Goal: Find contact information: Find contact information

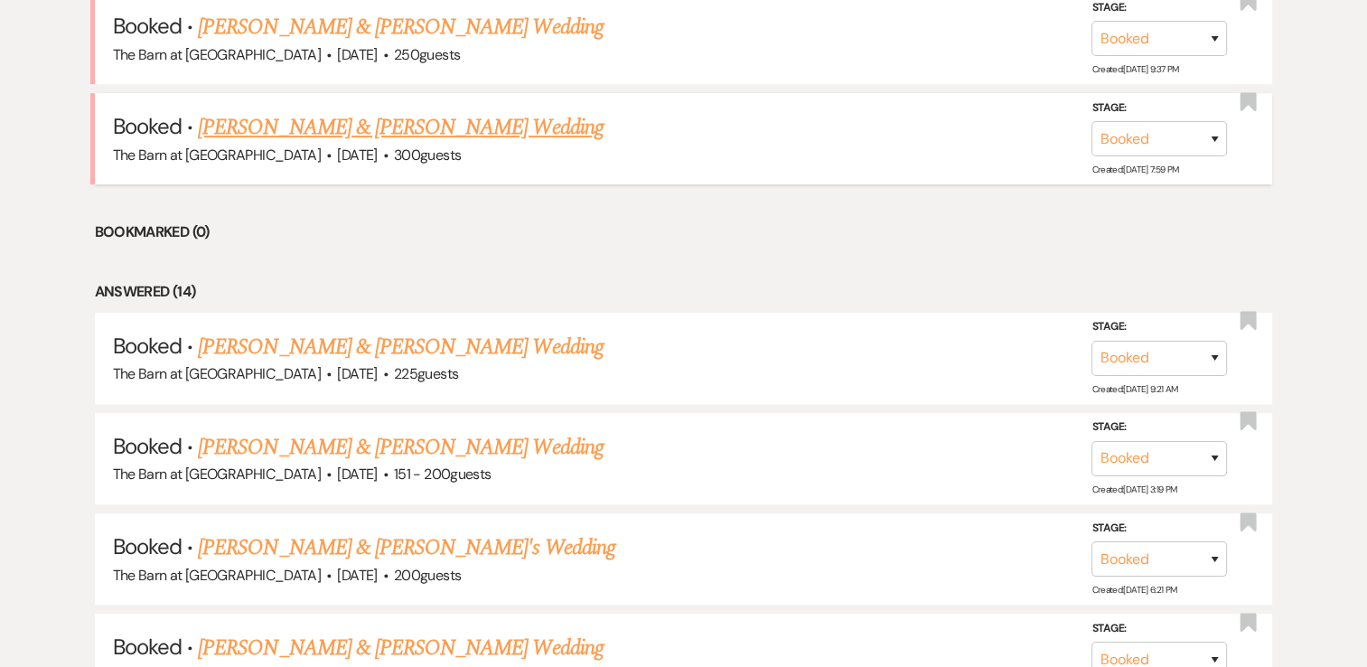
click at [465, 125] on link "[PERSON_NAME] & [PERSON_NAME] Wedding" at bounding box center [400, 127] width 405 height 33
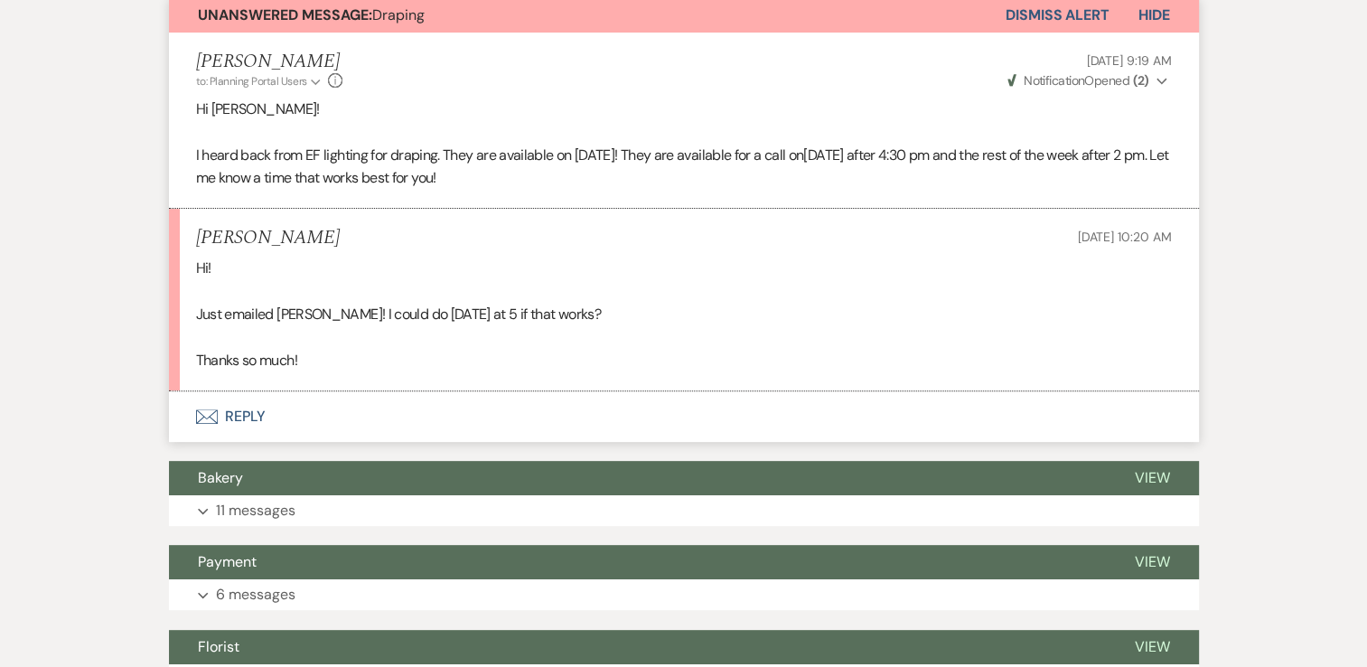
scroll to position [90, 0]
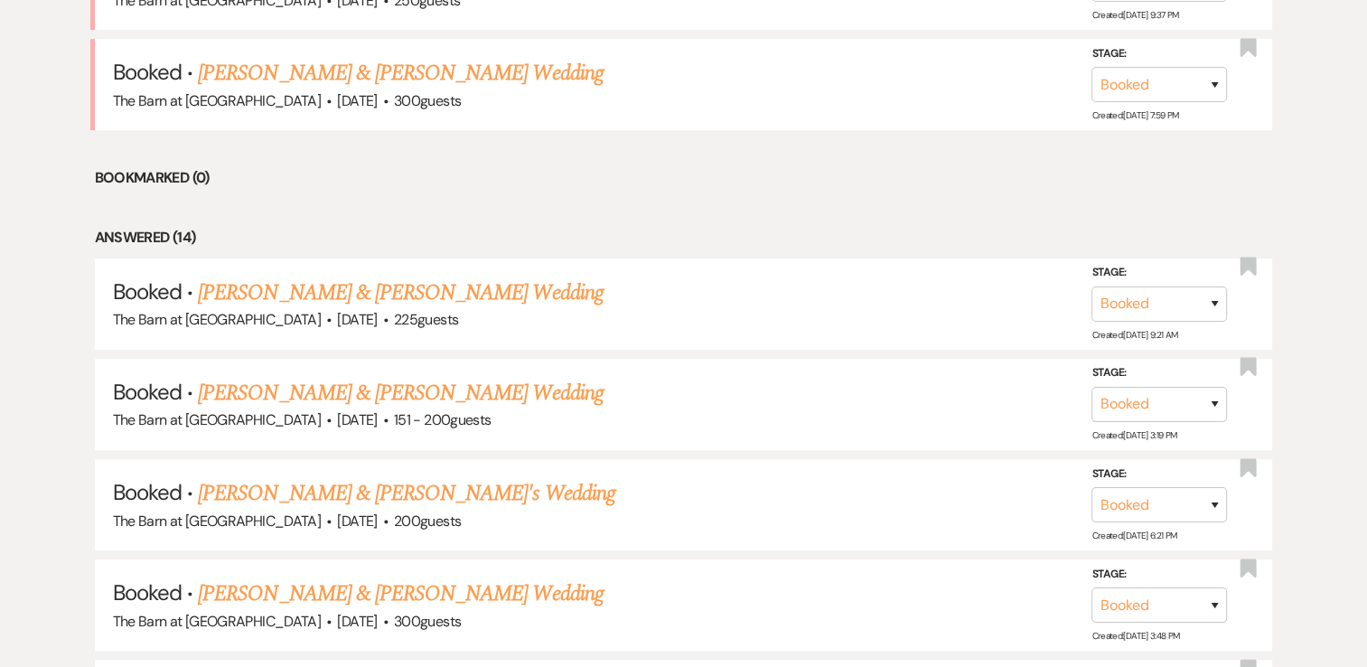
scroll to position [994, 0]
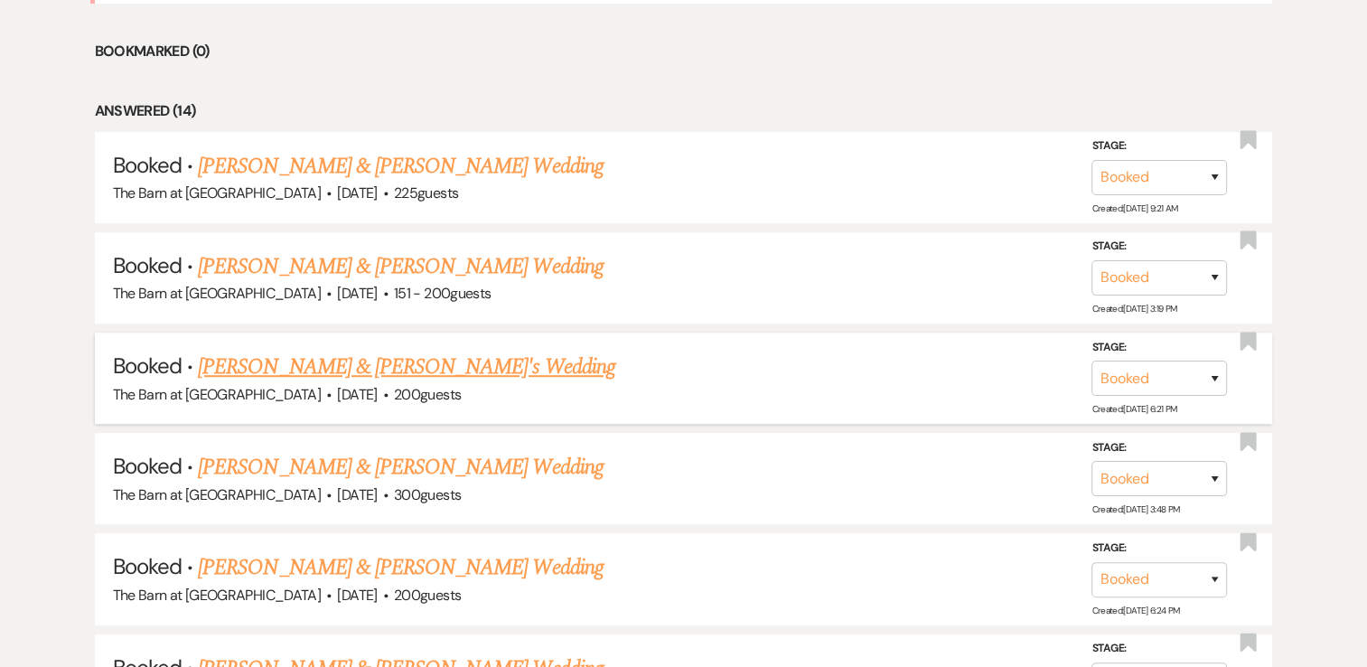
click at [369, 360] on link "[PERSON_NAME] & [PERSON_NAME]'s Wedding" at bounding box center [407, 367] width 418 height 33
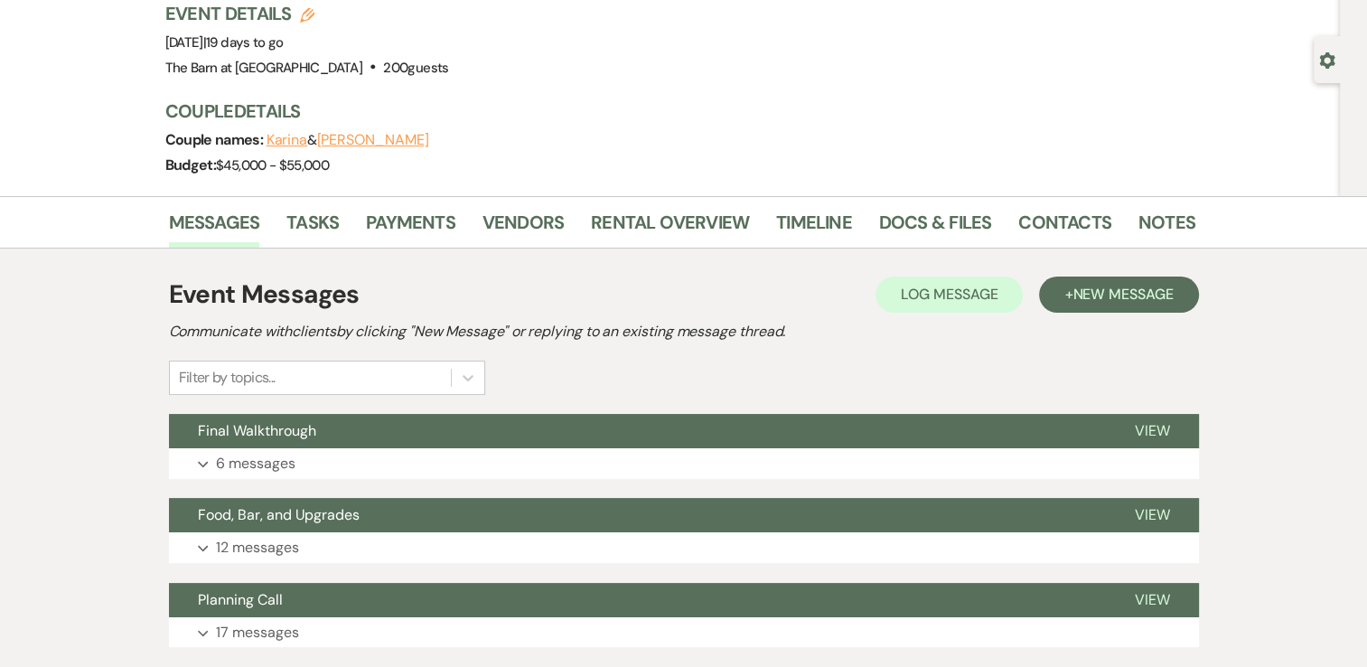
scroll to position [90, 0]
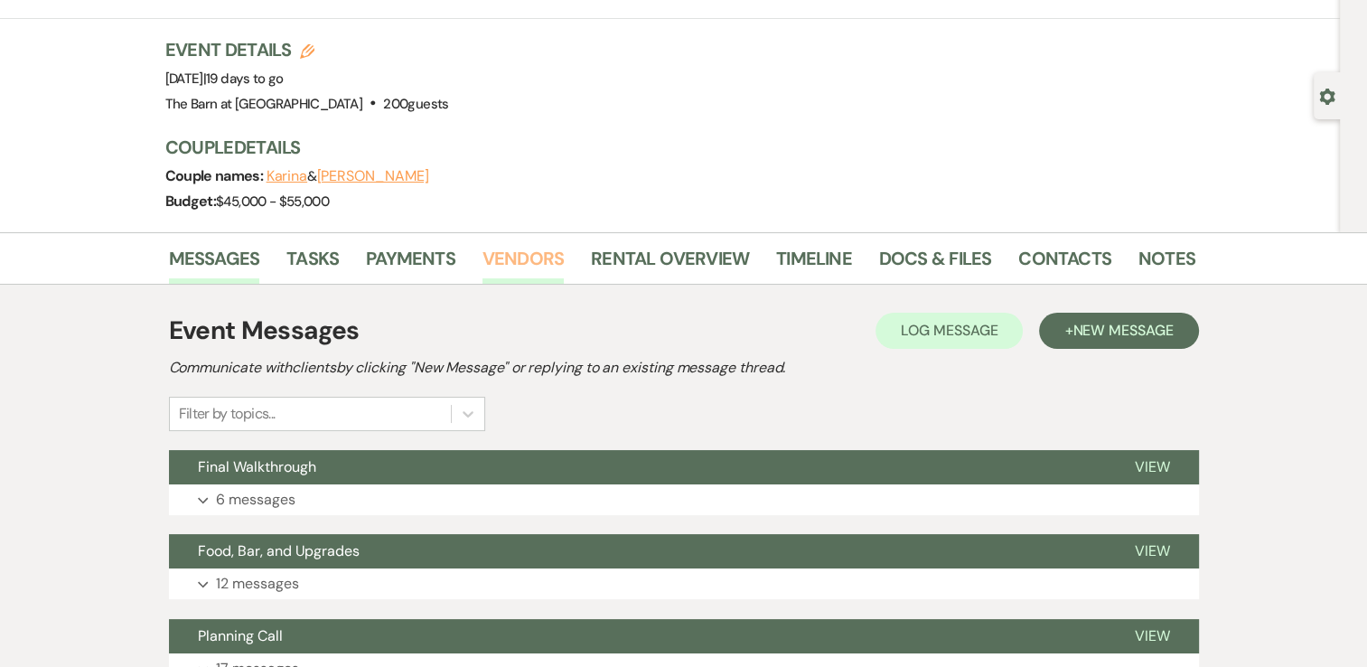
click at [519, 262] on link "Vendors" at bounding box center [523, 264] width 81 height 40
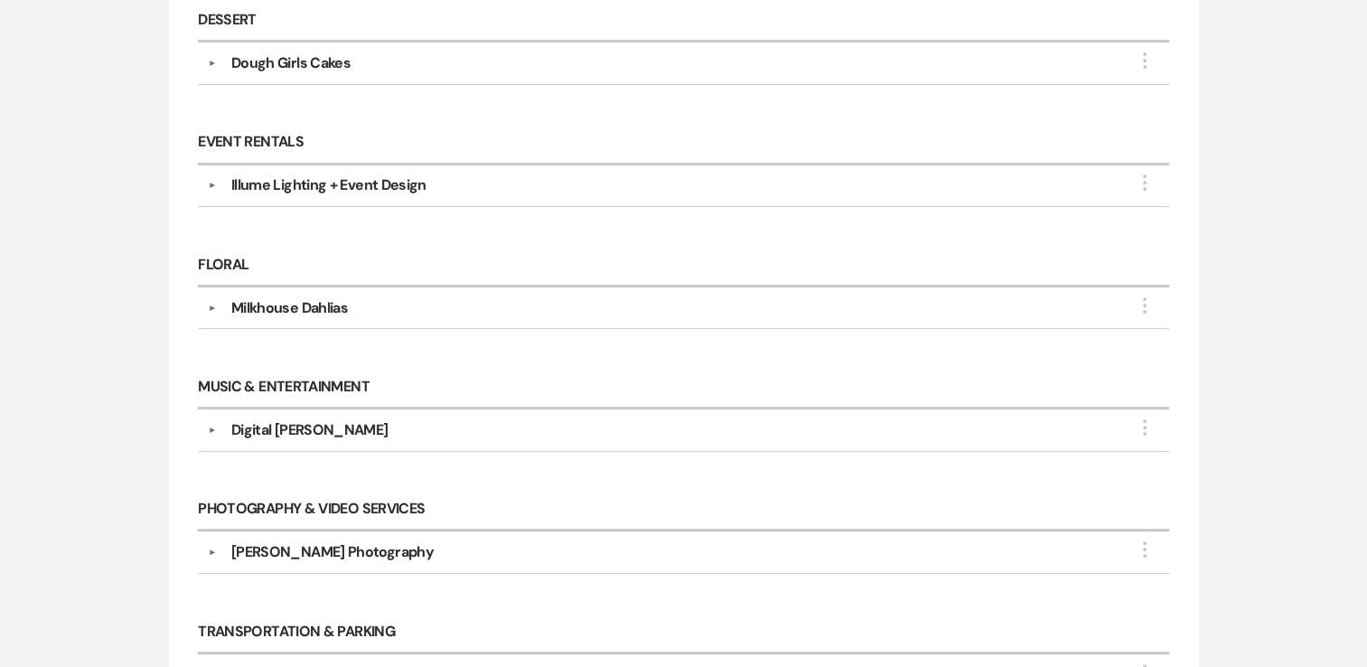
scroll to position [904, 0]
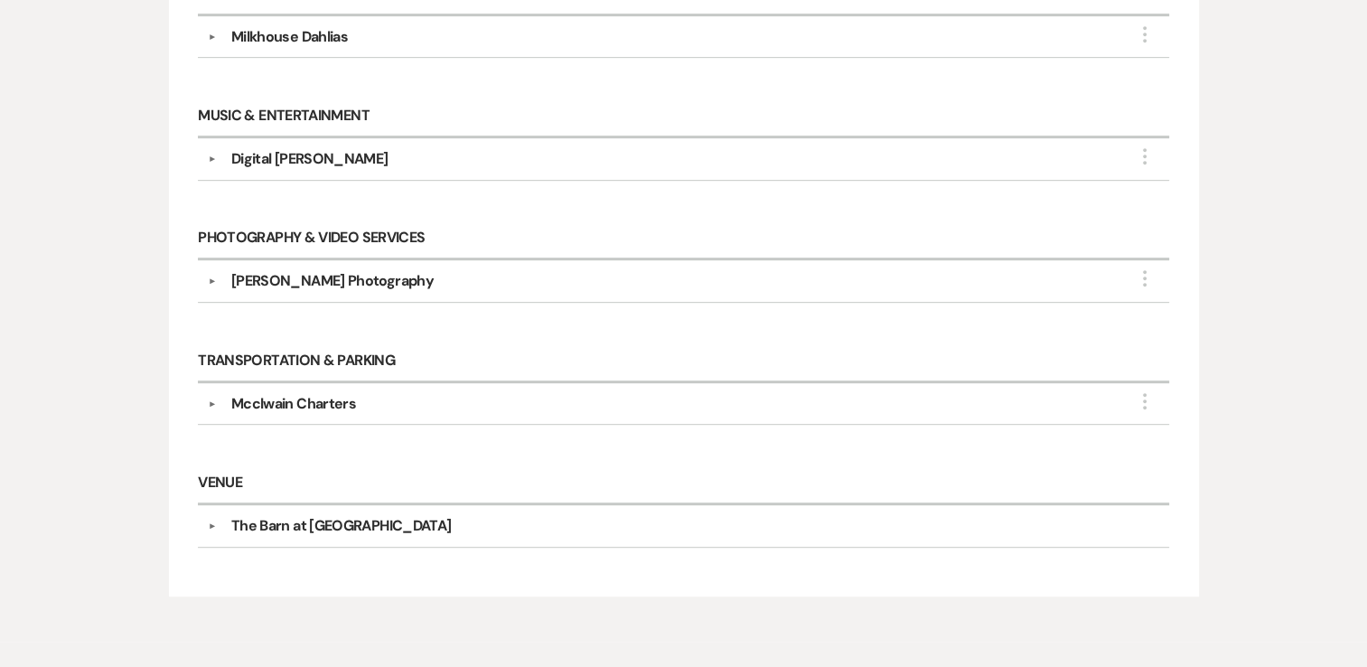
click at [210, 399] on button "▼" at bounding box center [213, 403] width 22 height 9
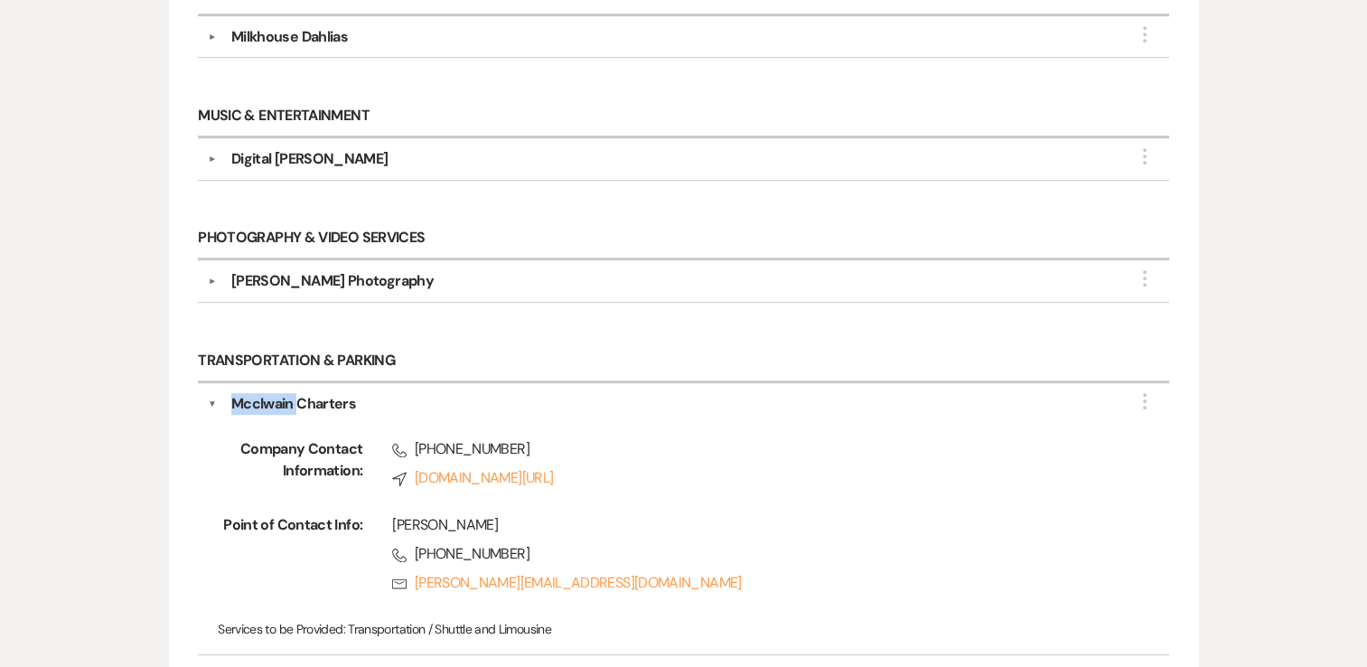
drag, startPoint x: 234, startPoint y: 402, endPoint x: 296, endPoint y: 403, distance: 62.4
click at [296, 403] on div "Mcclwain Charters" at bounding box center [293, 404] width 125 height 22
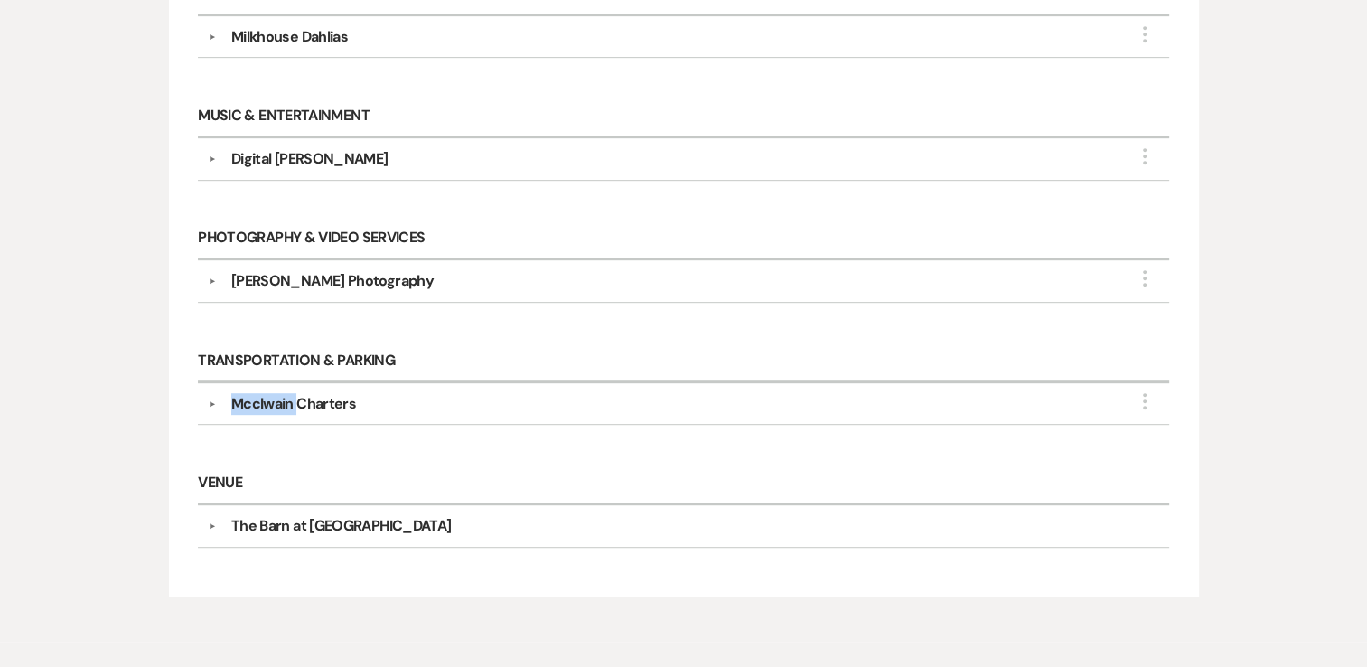
drag, startPoint x: 296, startPoint y: 403, endPoint x: 286, endPoint y: 400, distance: 11.2
copy div "Mcclwain"
